Goal: Information Seeking & Learning: Learn about a topic

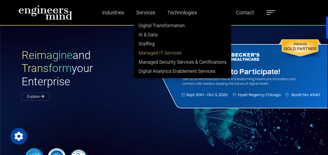
click at [153, 50] on link "Managed IT Services" at bounding box center [182, 52] width 96 height 9
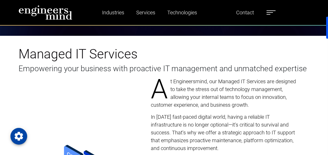
scroll to position [157, 0]
